Goal: Transaction & Acquisition: Obtain resource

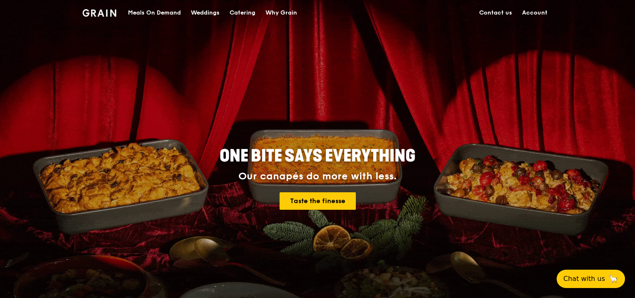
click at [237, 10] on div "Catering" at bounding box center [243, 12] width 26 height 25
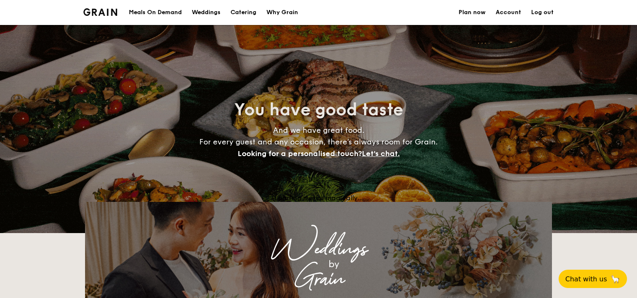
select select
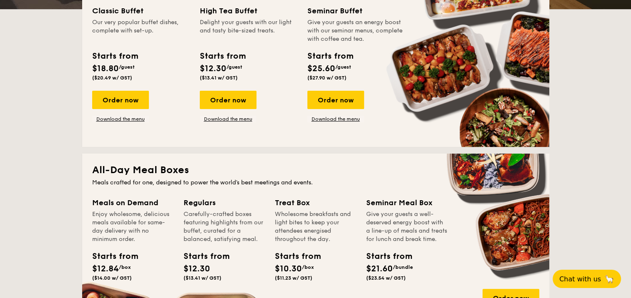
scroll to position [224, 0]
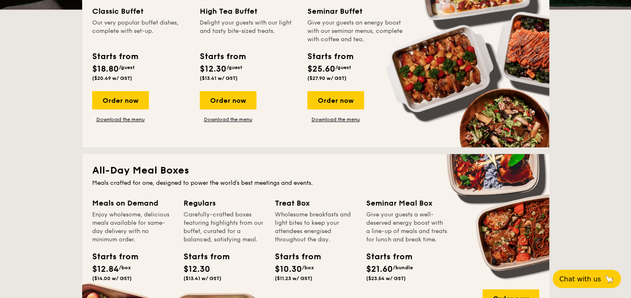
click at [127, 119] on link "Download the menu" at bounding box center [120, 119] width 57 height 7
